Goal: Information Seeking & Learning: Learn about a topic

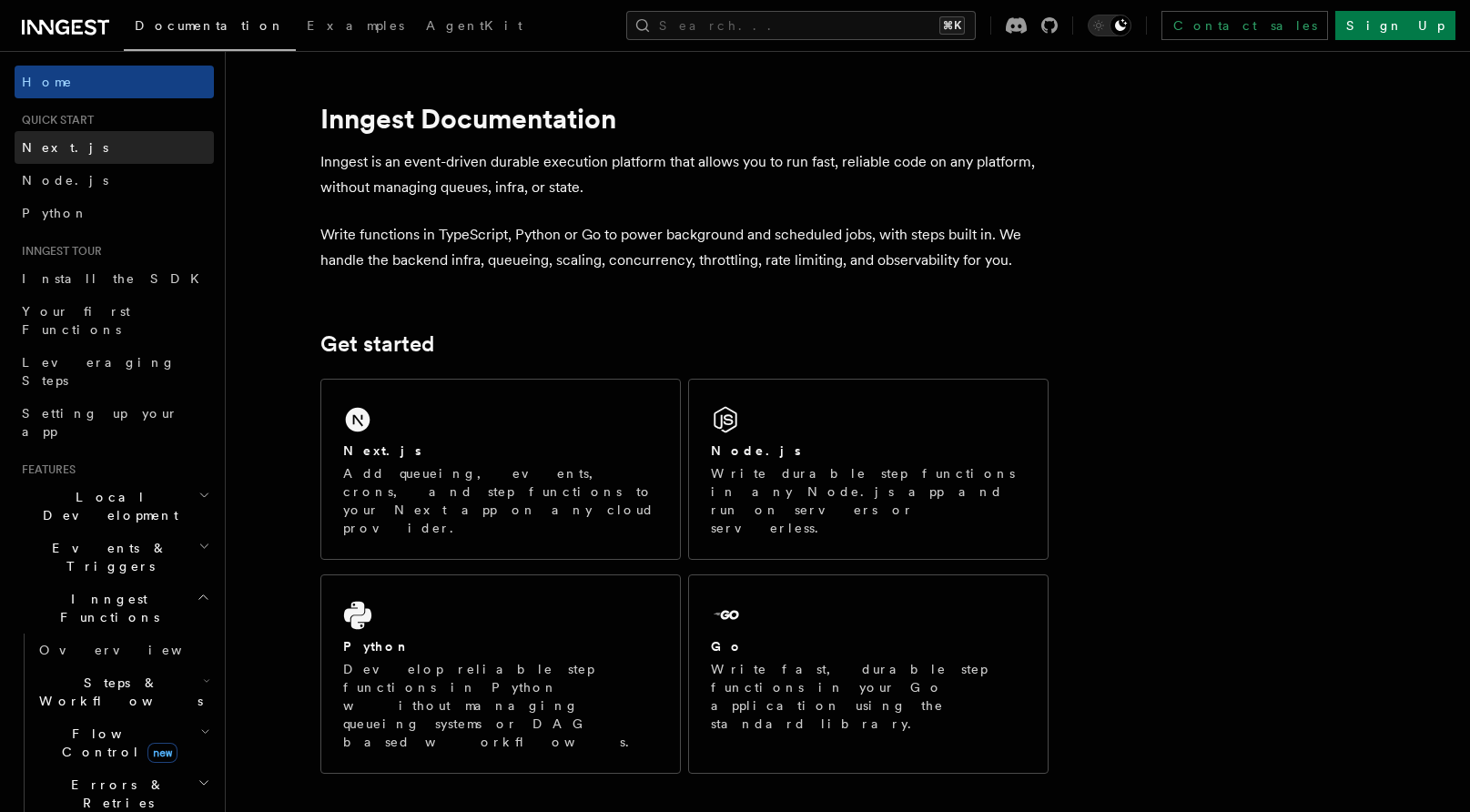
click at [79, 159] on link "Next.js" at bounding box center [114, 148] width 199 height 33
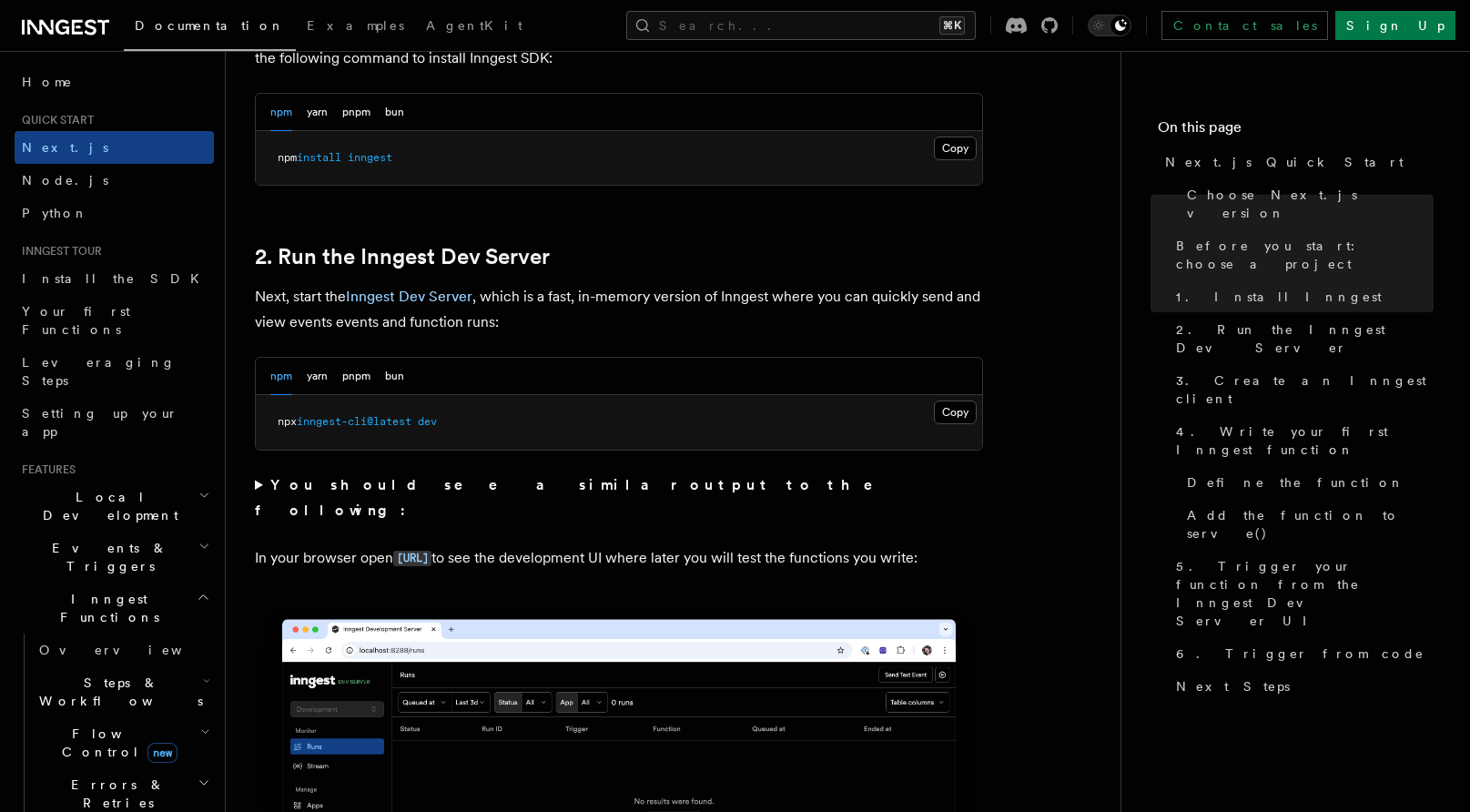
scroll to position [1683, 0]
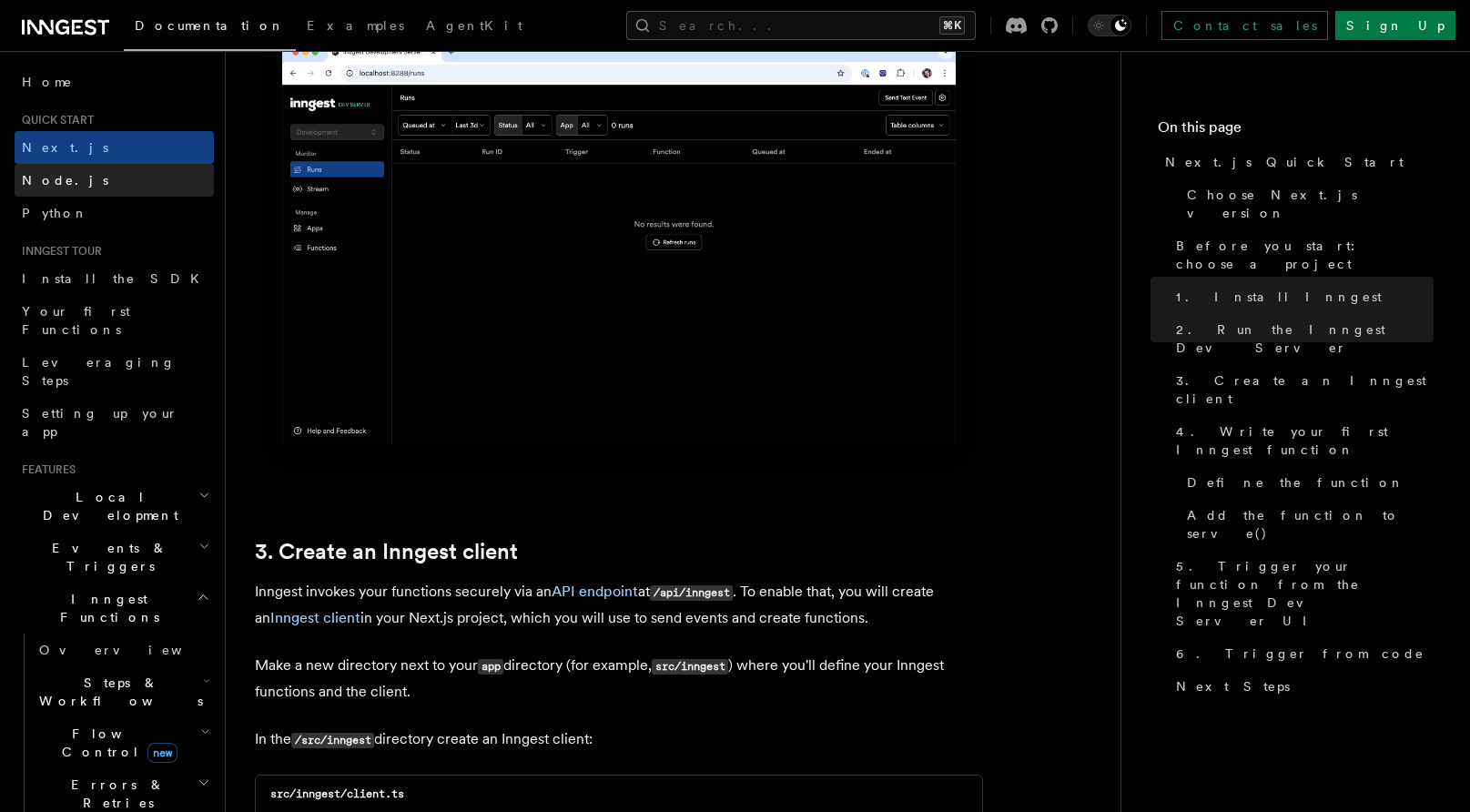
click at [165, 194] on link "Node.js" at bounding box center [114, 181] width 199 height 33
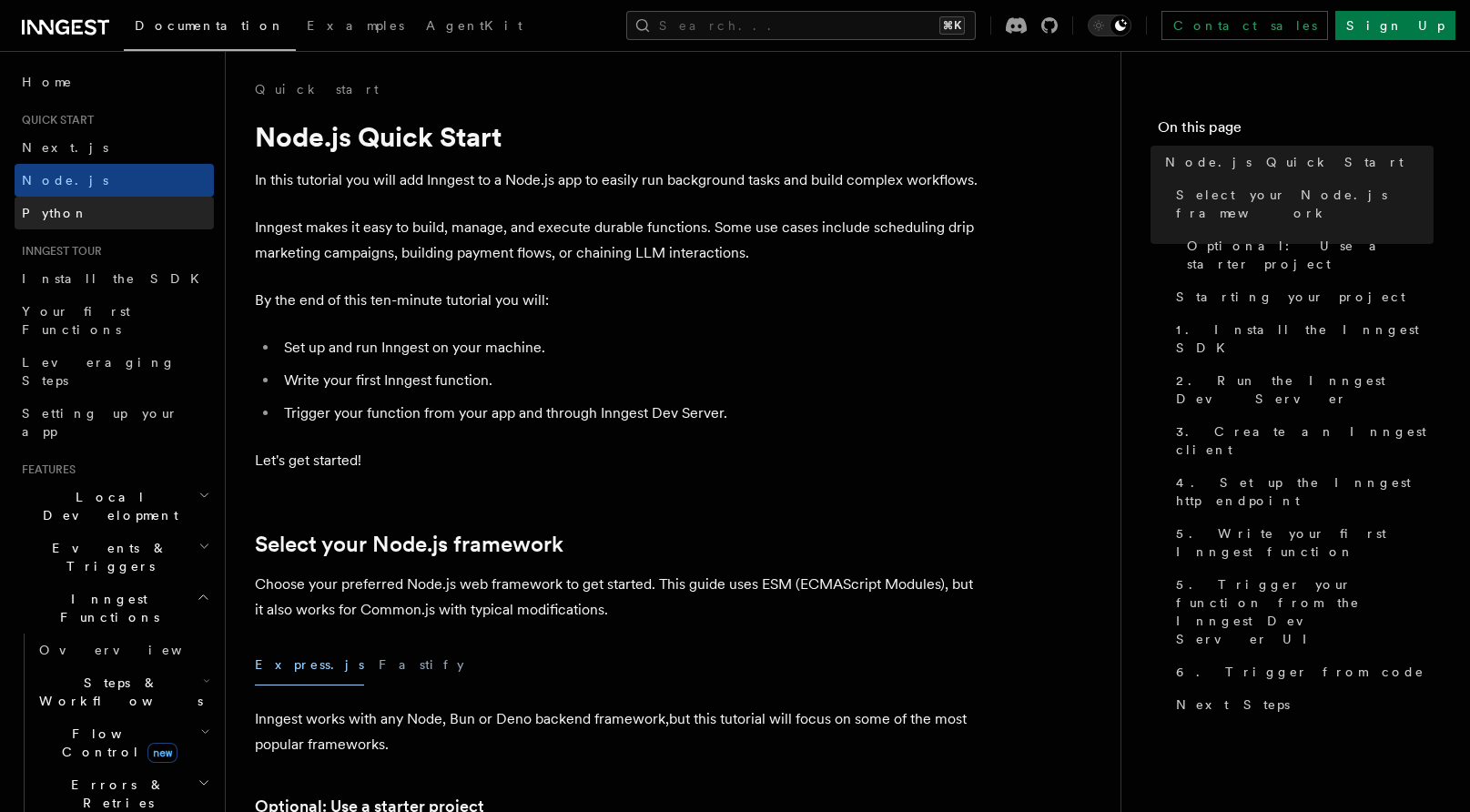
click at [180, 223] on link "Python" at bounding box center [114, 213] width 199 height 33
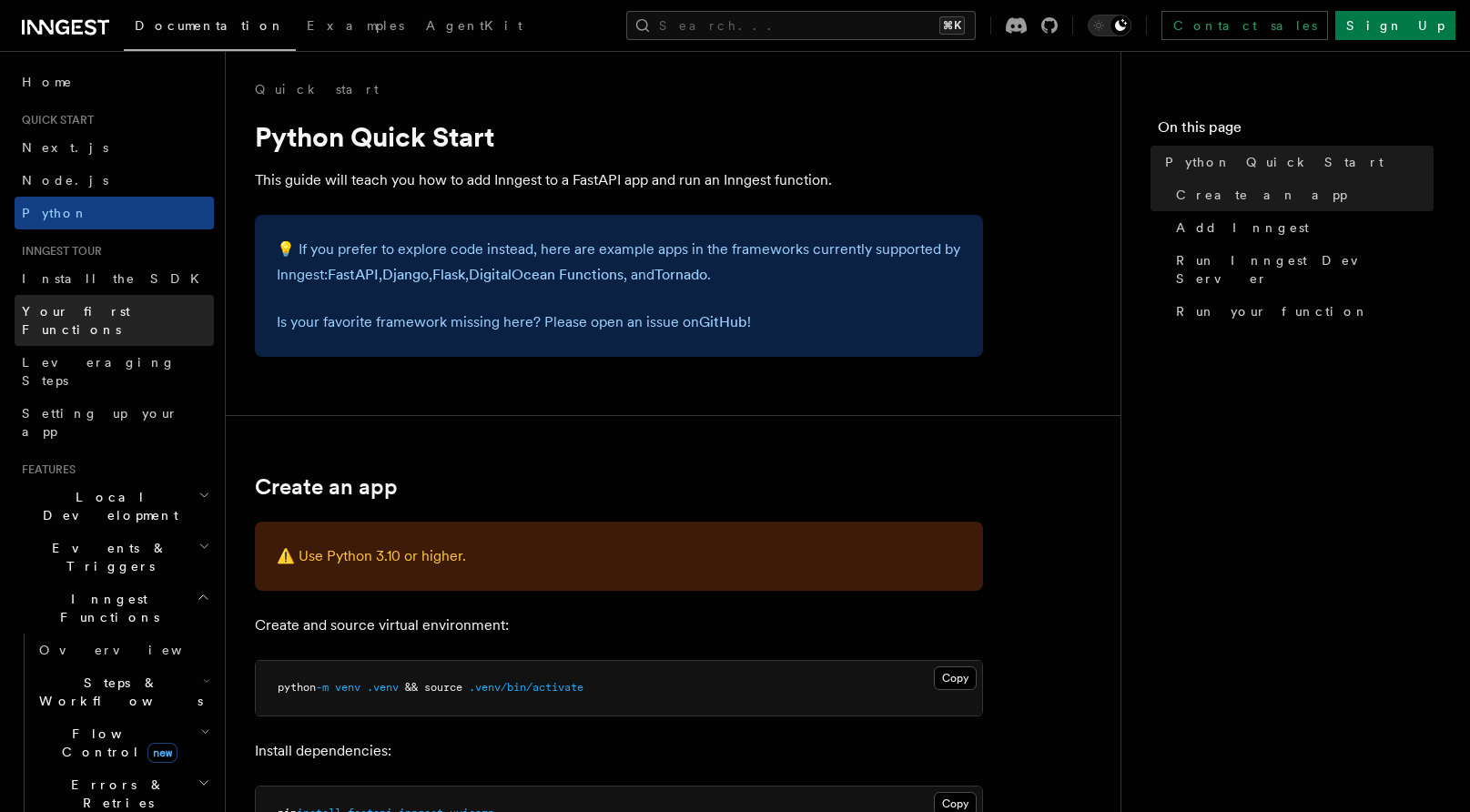
click at [161, 322] on link "Your first Functions" at bounding box center [114, 321] width 199 height 51
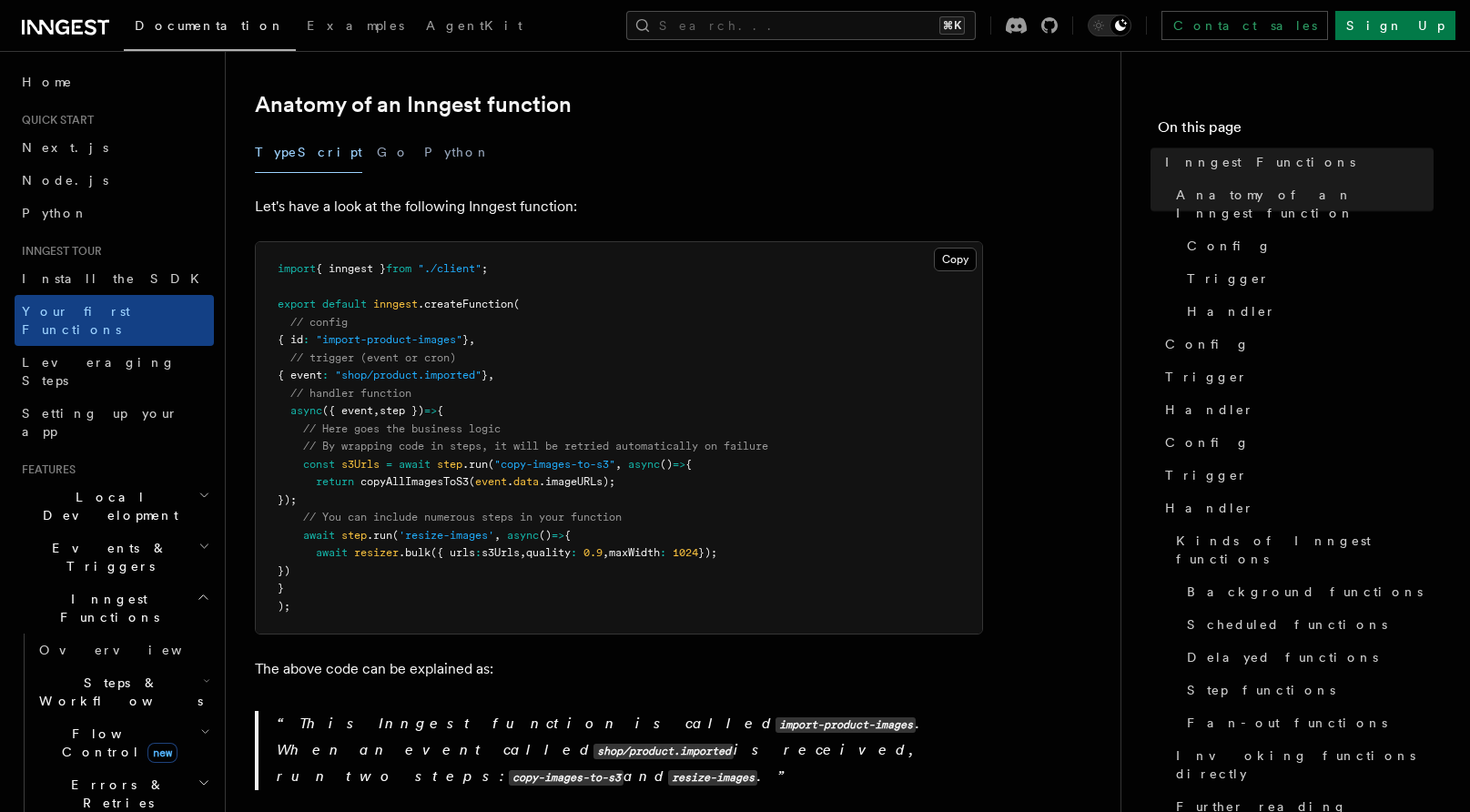
scroll to position [313, 0]
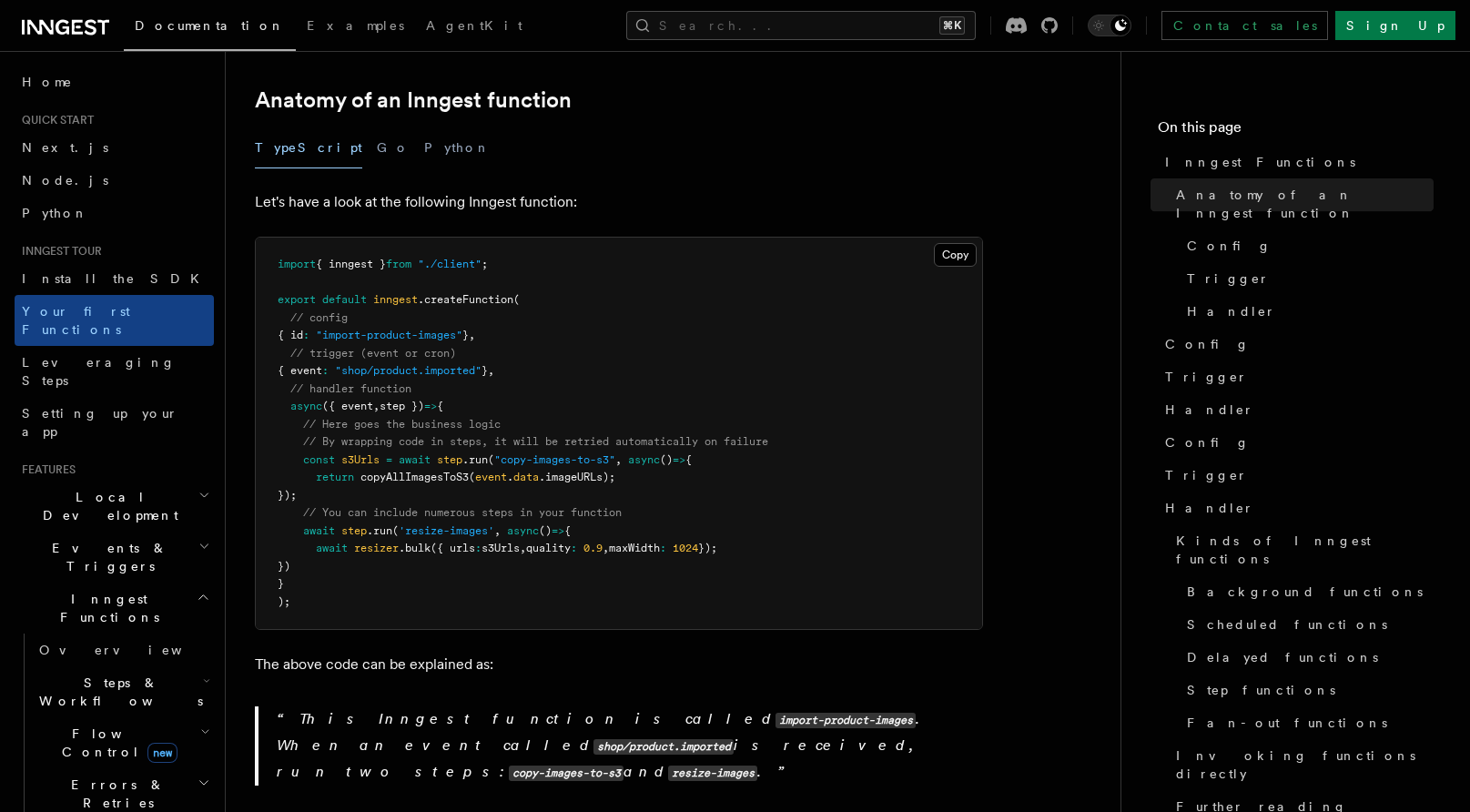
click at [105, 488] on span "Local Development" at bounding box center [106, 505] width 184 height 36
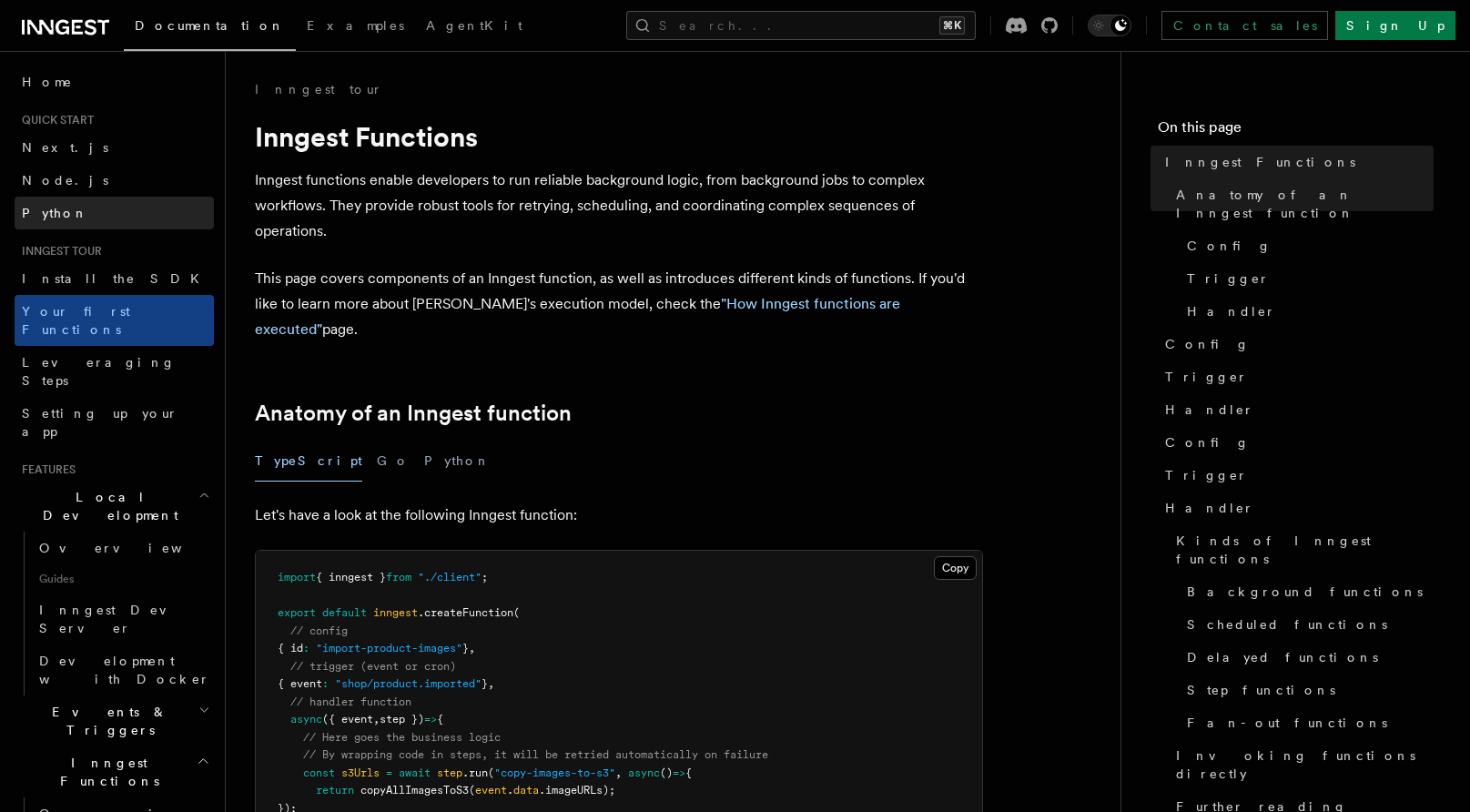
scroll to position [0, 0]
click at [64, 44] on div "Documentation Examples AgentKit Search... ⌘K Contact sales Sign Up" at bounding box center [735, 25] width 1470 height 51
click at [62, 21] on icon at bounding box center [62, 27] width 14 height 15
